Goal: Navigation & Orientation: Find specific page/section

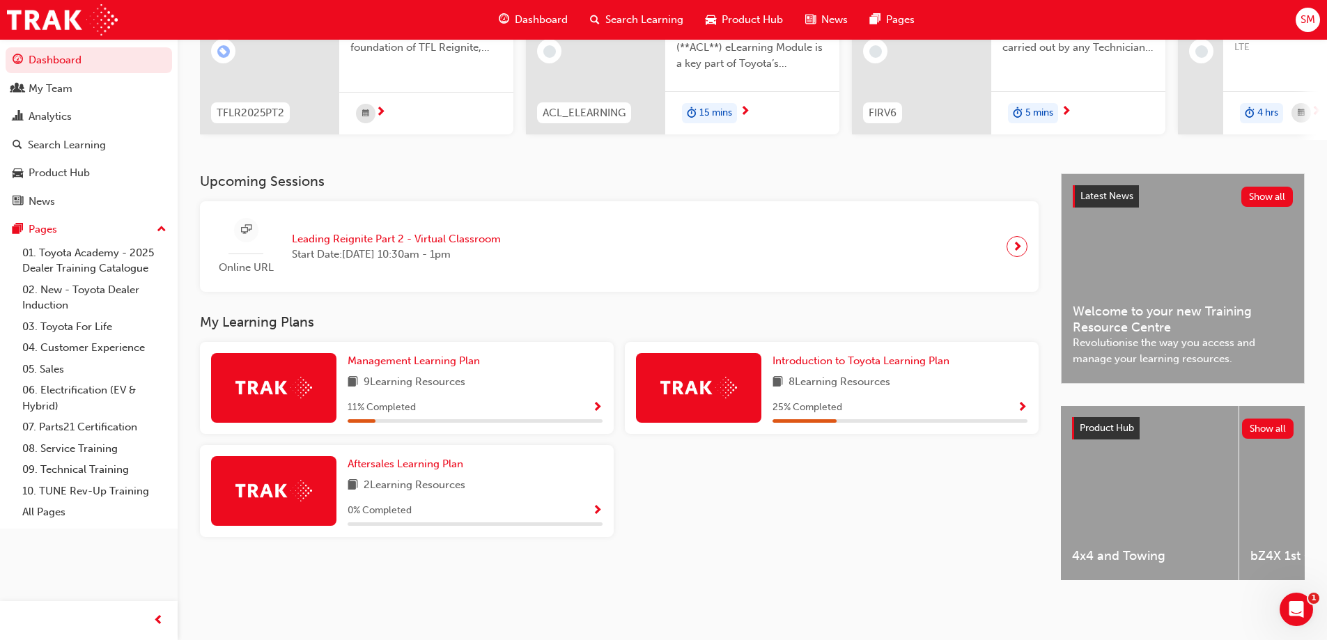
scroll to position [192, 0]
click at [75, 471] on link "09. Technical Training" at bounding box center [94, 470] width 155 height 22
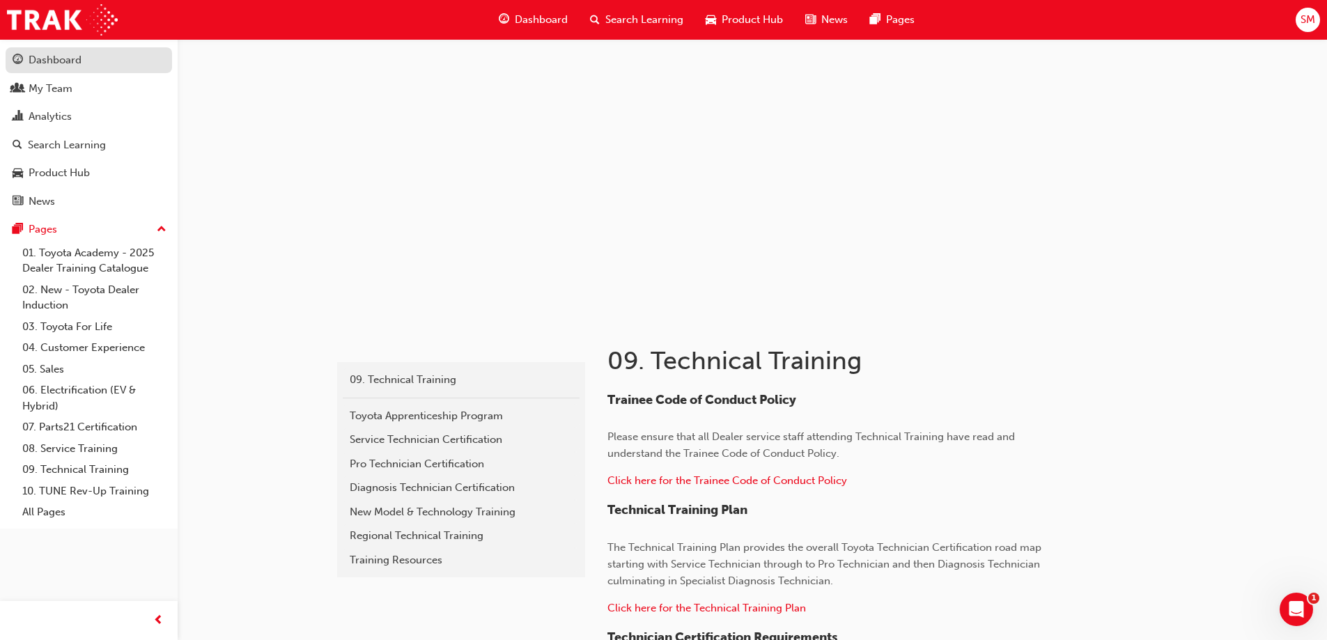
click at [70, 58] on div "Dashboard" at bounding box center [55, 60] width 53 height 16
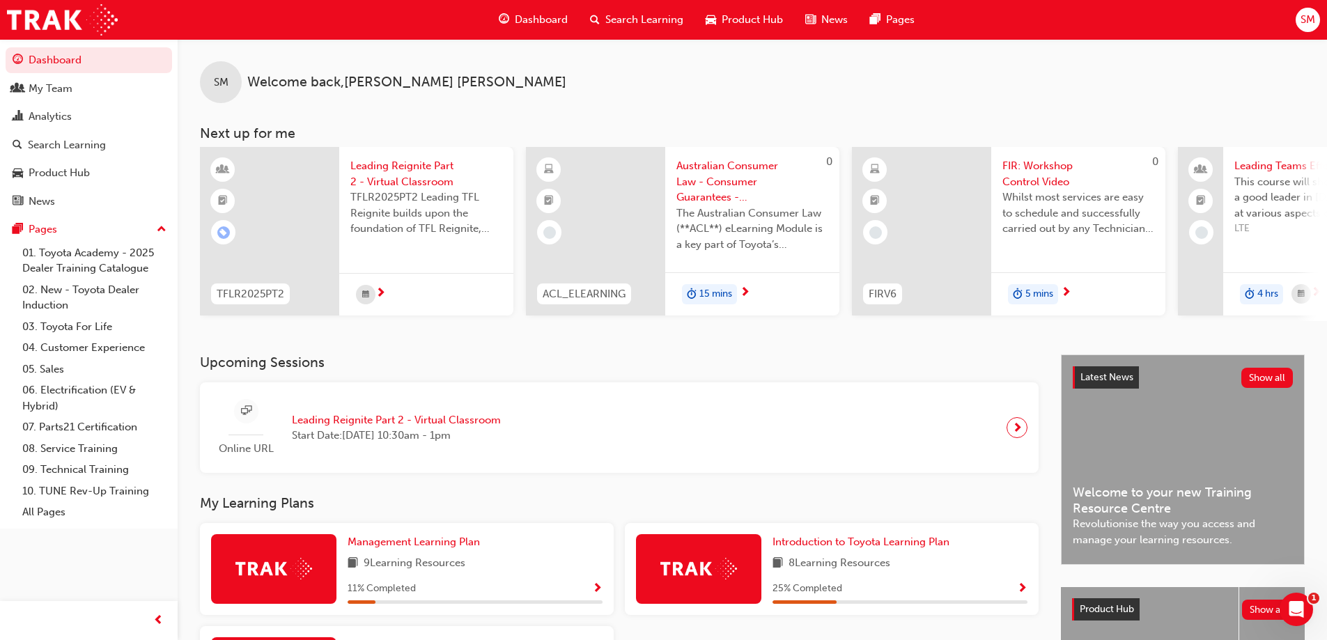
click at [520, 17] on span "Dashboard" at bounding box center [541, 20] width 53 height 16
click at [1309, 85] on div "SM Welcome back , [PERSON_NAME]" at bounding box center [752, 71] width 1149 height 64
